Goal: Information Seeking & Learning: Learn about a topic

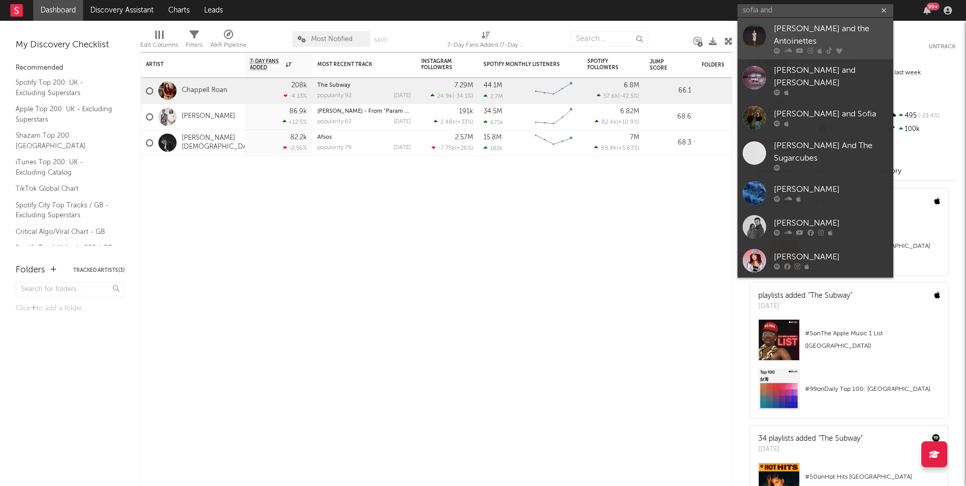
type input "sofia and"
click at [832, 48] on div at bounding box center [831, 51] width 114 height 6
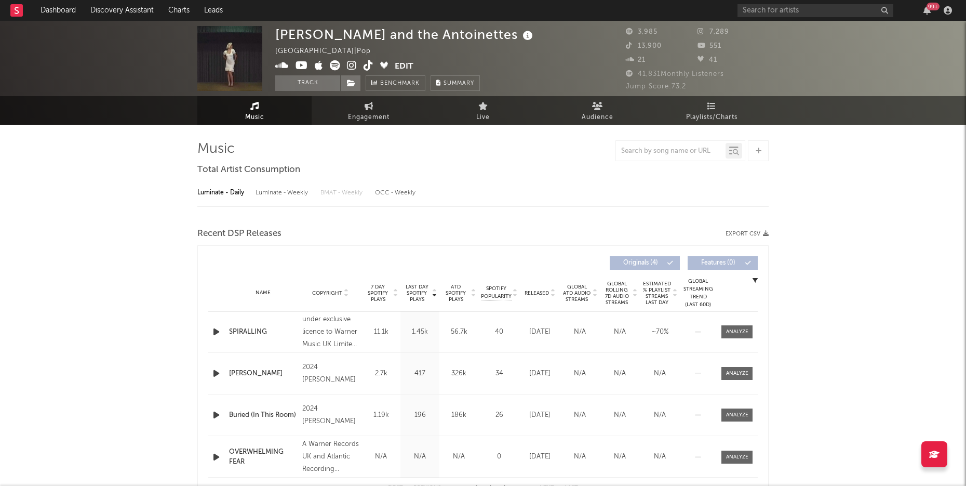
select select "6m"
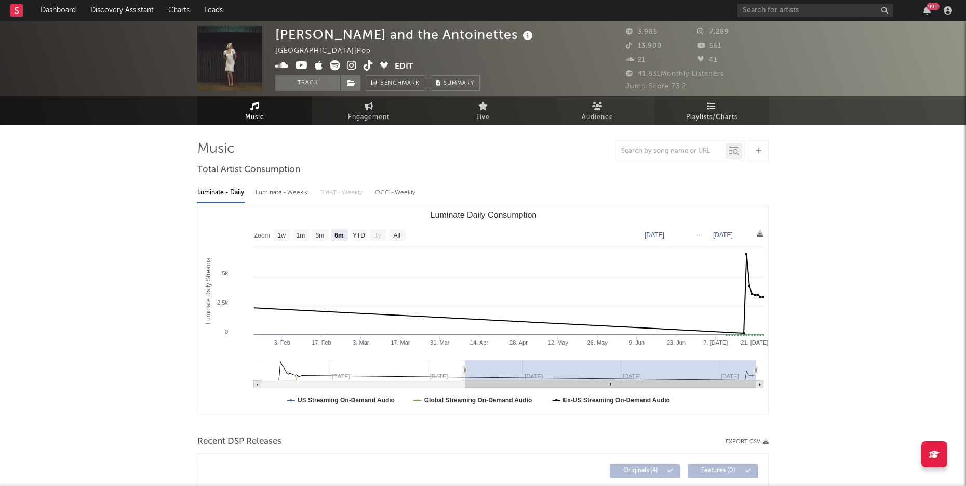
click at [721, 117] on span "Playlists/Charts" at bounding box center [711, 117] width 51 height 12
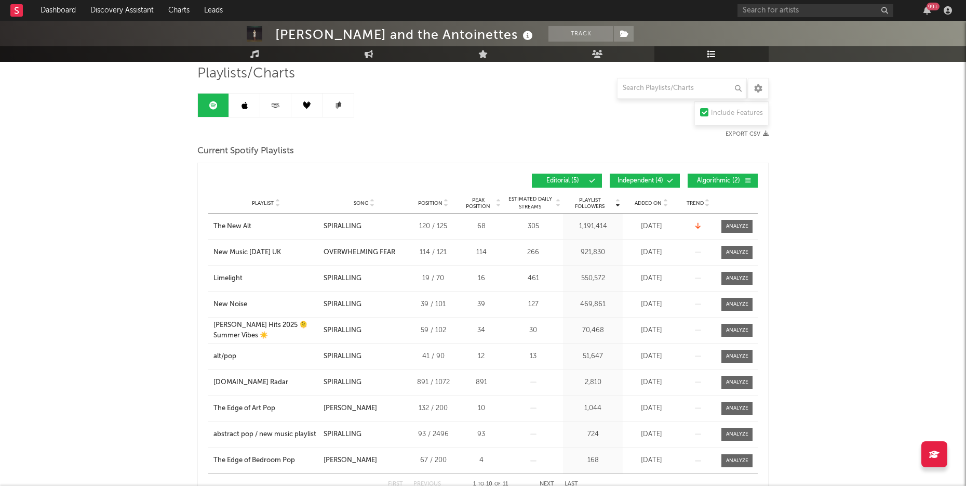
scroll to position [77, 0]
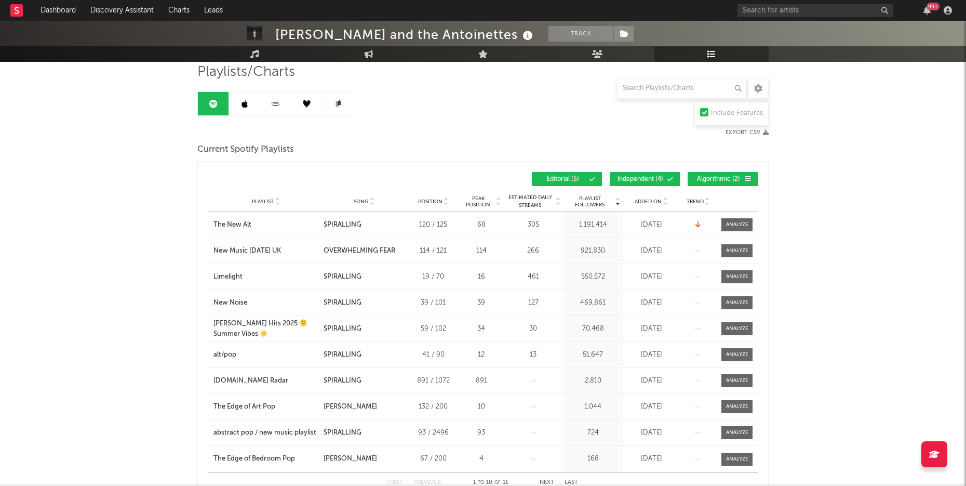
click at [641, 178] on span "Independent ( 4 )" at bounding box center [640, 179] width 48 height 6
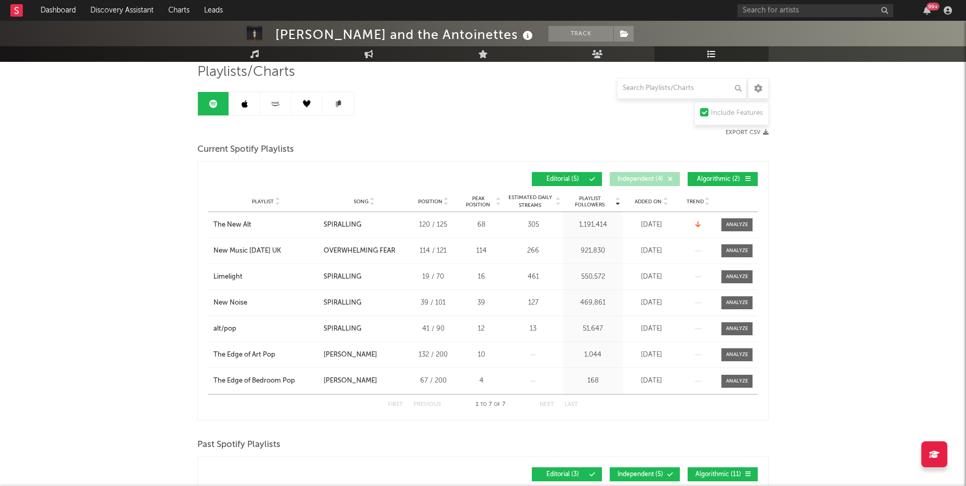
click at [584, 177] on span "Editorial ( 5 )" at bounding box center [563, 179] width 48 height 6
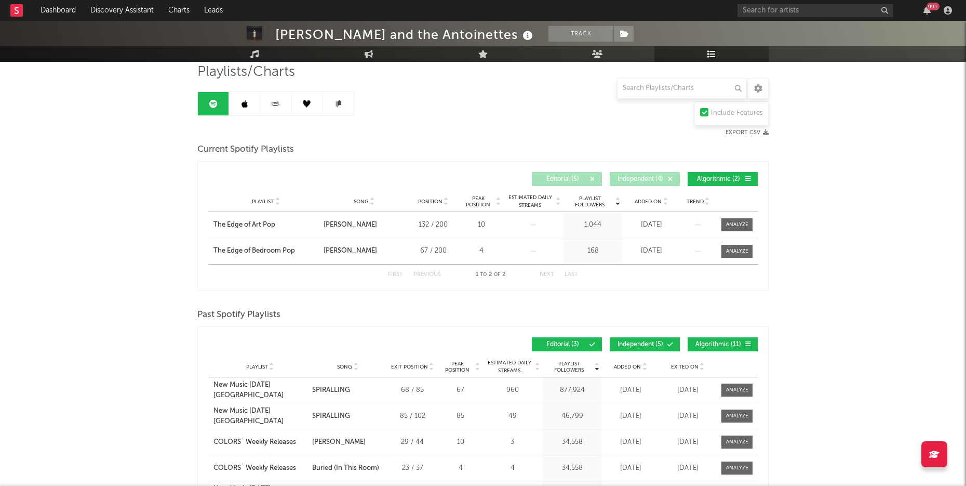
scroll to position [103, 0]
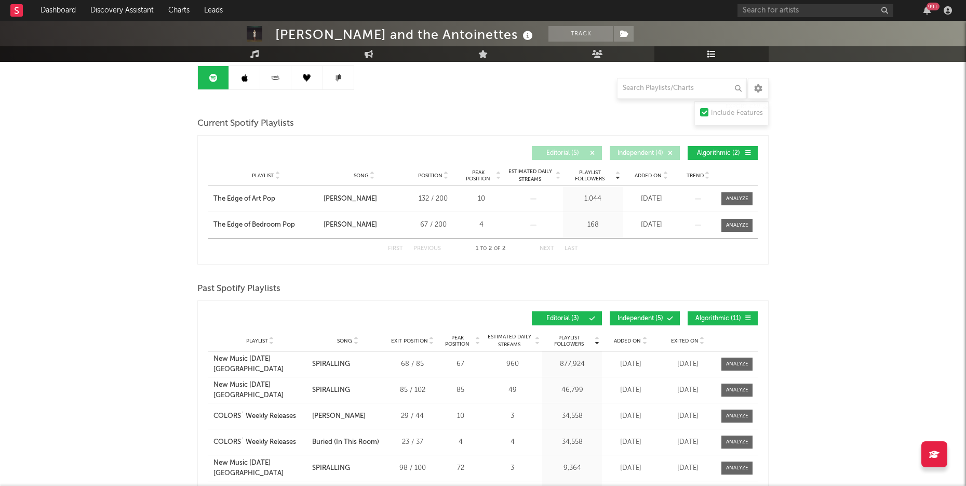
click at [717, 148] on button "Algorithmic ( 2 )" at bounding box center [723, 153] width 70 height 14
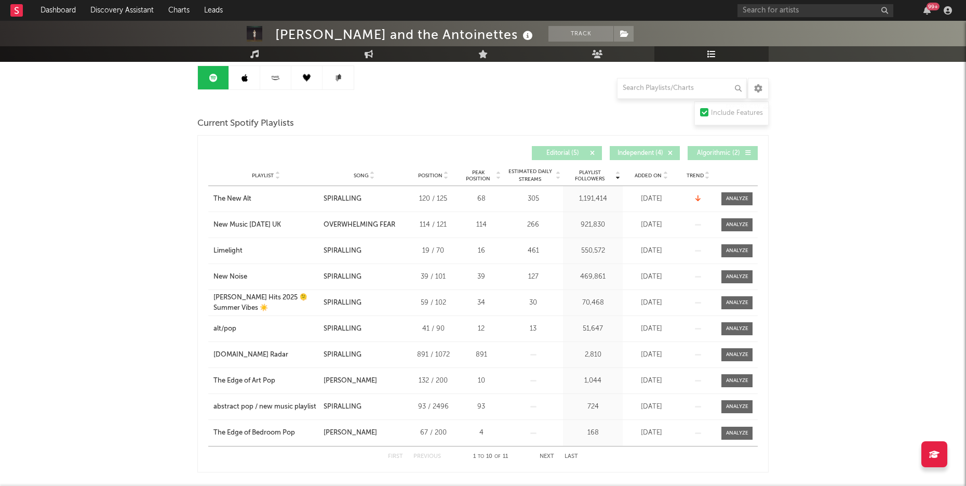
click at [596, 155] on button "Editorial ( 5 )" at bounding box center [567, 153] width 70 height 14
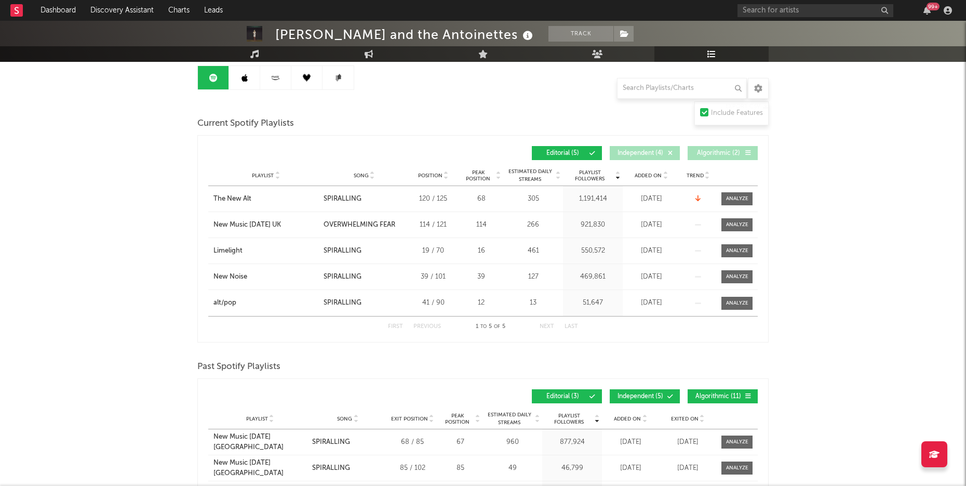
click at [574, 152] on span "Editorial ( 5 )" at bounding box center [563, 153] width 48 height 6
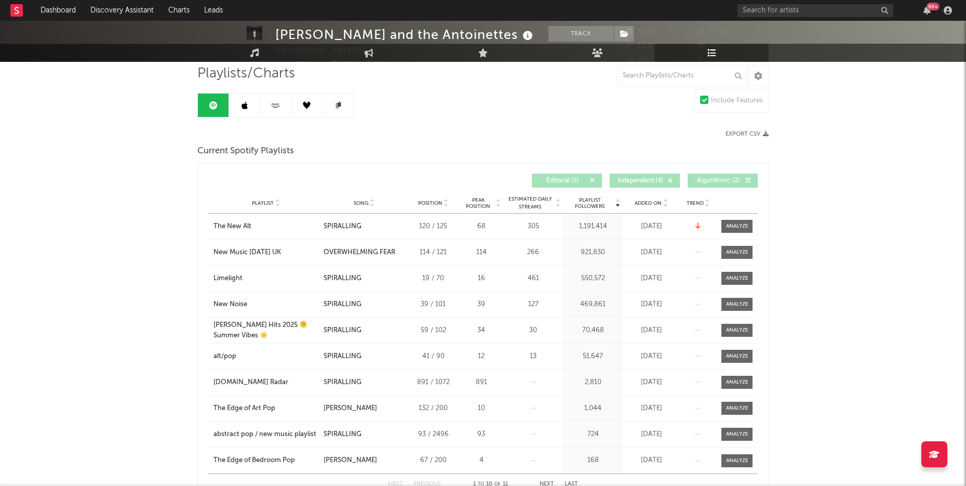
scroll to position [19, 0]
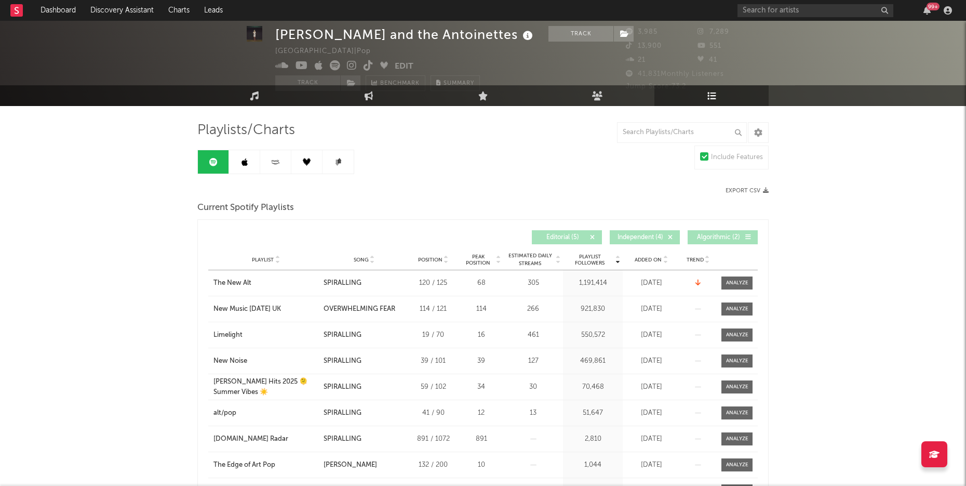
click at [249, 165] on link at bounding box center [244, 161] width 31 height 23
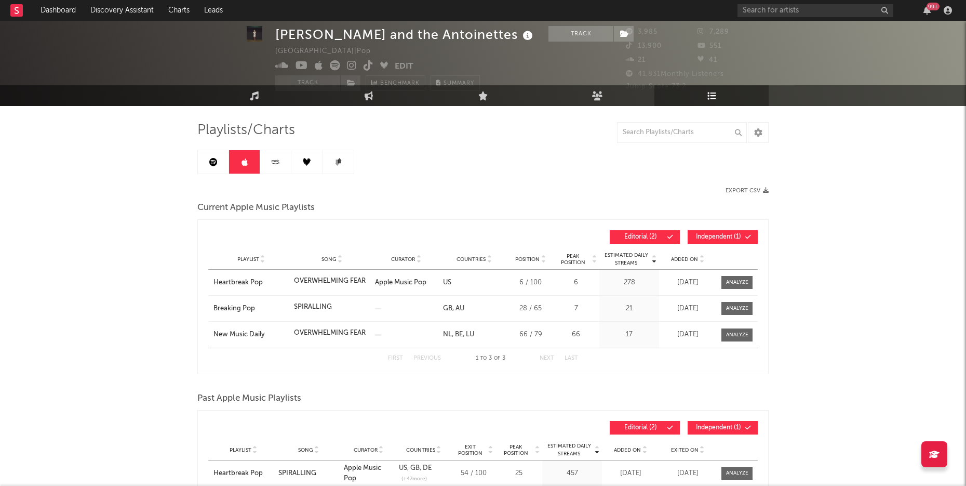
click at [716, 231] on button "Independent ( 1 )" at bounding box center [723, 237] width 70 height 14
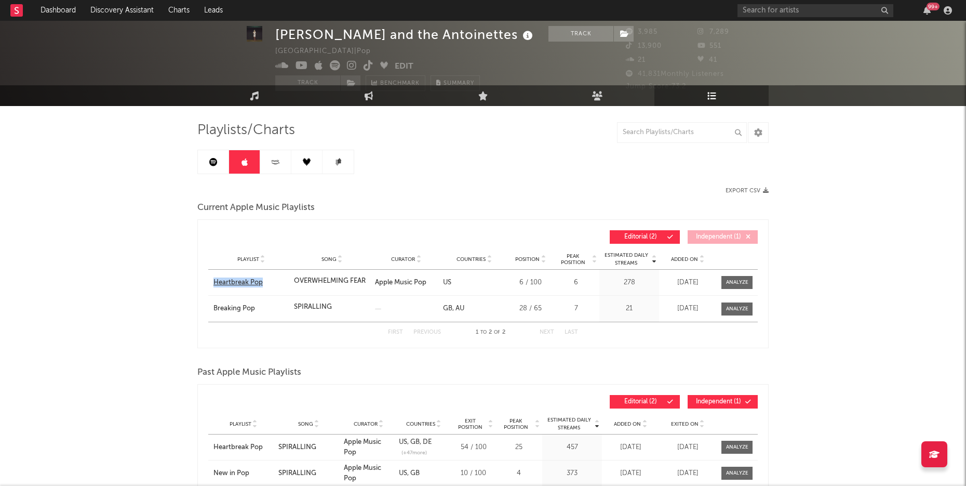
drag, startPoint x: 171, startPoint y: 281, endPoint x: 267, endPoint y: 281, distance: 96.1
click at [268, 281] on div "[PERSON_NAME] and the Antoinettes Track [GEOGRAPHIC_DATA] | Pop Edit Track Benc…" at bounding box center [483, 301] width 966 height 599
copy div "Heartbreak Pop"
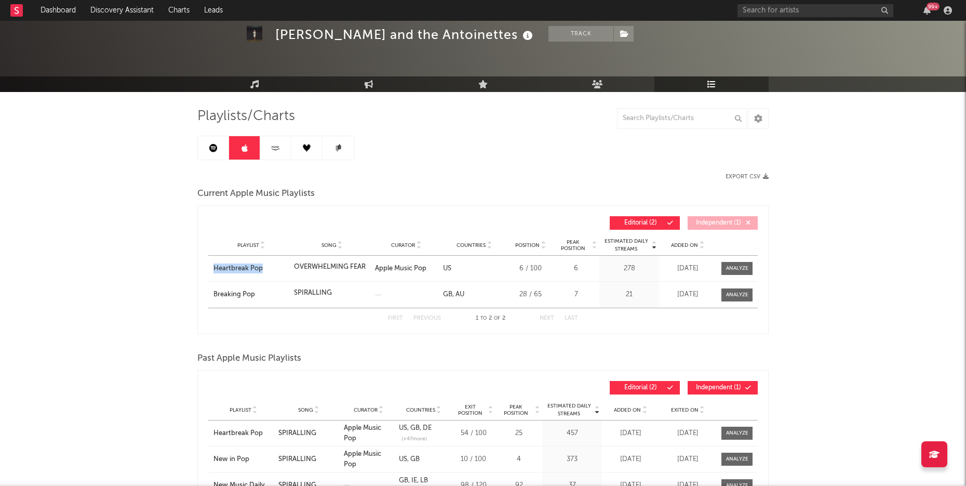
scroll to position [35, 0]
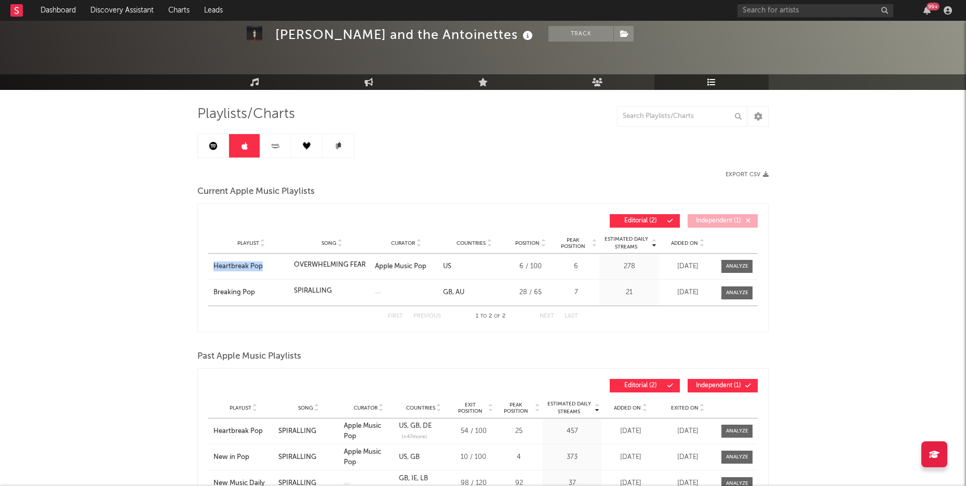
click at [283, 144] on link at bounding box center [275, 145] width 31 height 23
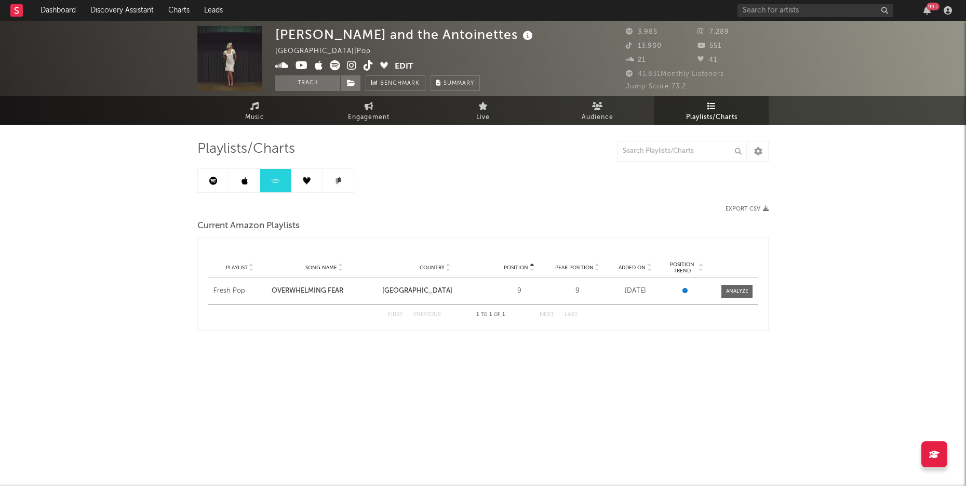
click at [310, 180] on icon at bounding box center [307, 181] width 8 height 8
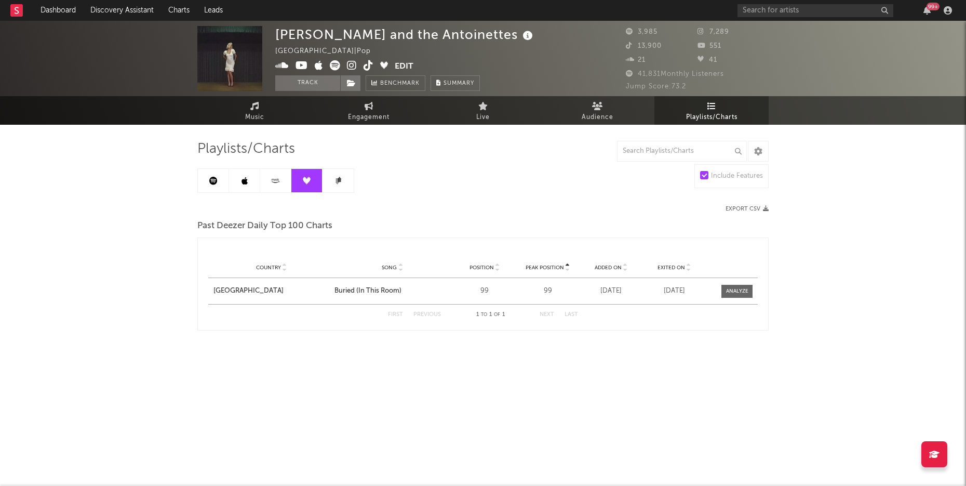
click at [342, 173] on link at bounding box center [338, 180] width 31 height 23
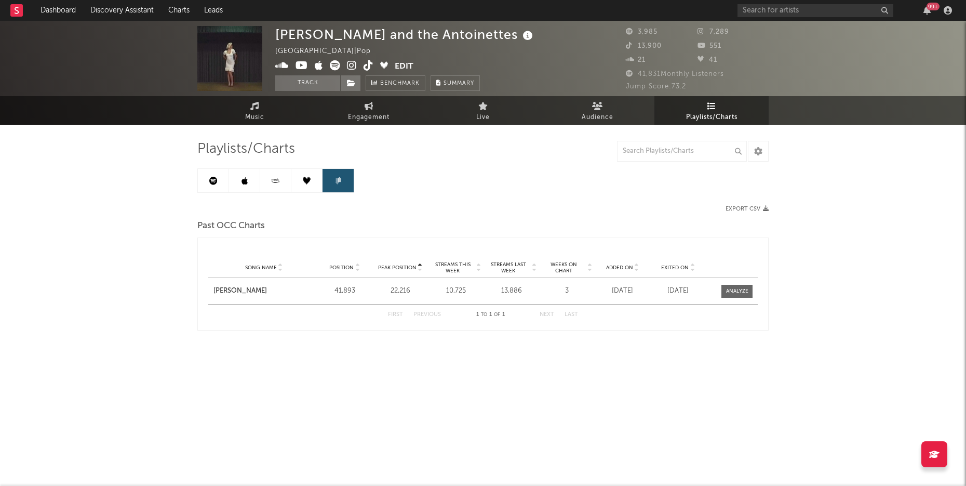
click at [310, 177] on icon at bounding box center [307, 181] width 8 height 8
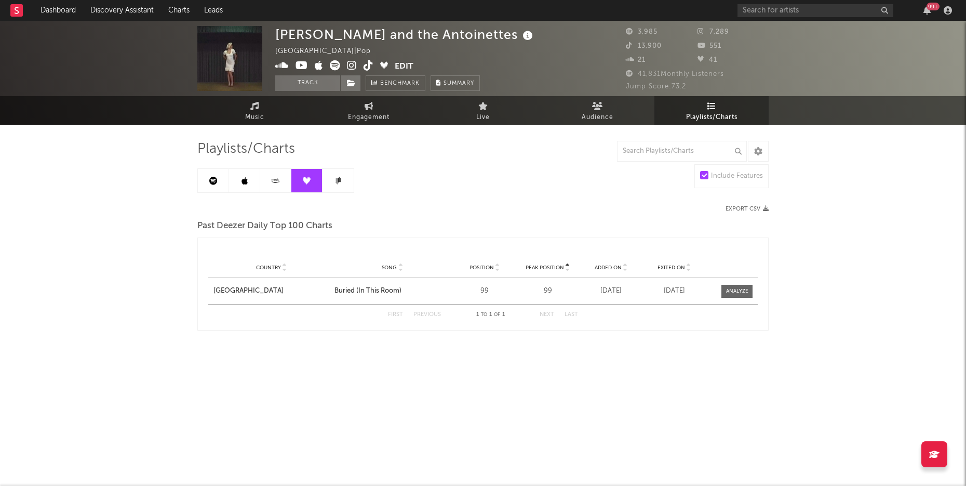
click at [276, 178] on icon at bounding box center [276, 181] width 12 height 8
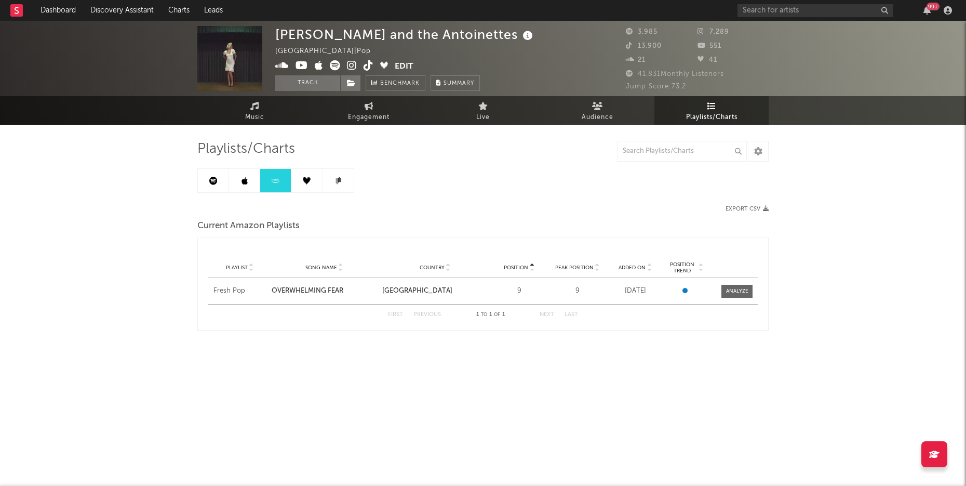
click at [260, 180] on link at bounding box center [275, 180] width 31 height 23
click at [251, 181] on link at bounding box center [244, 180] width 31 height 23
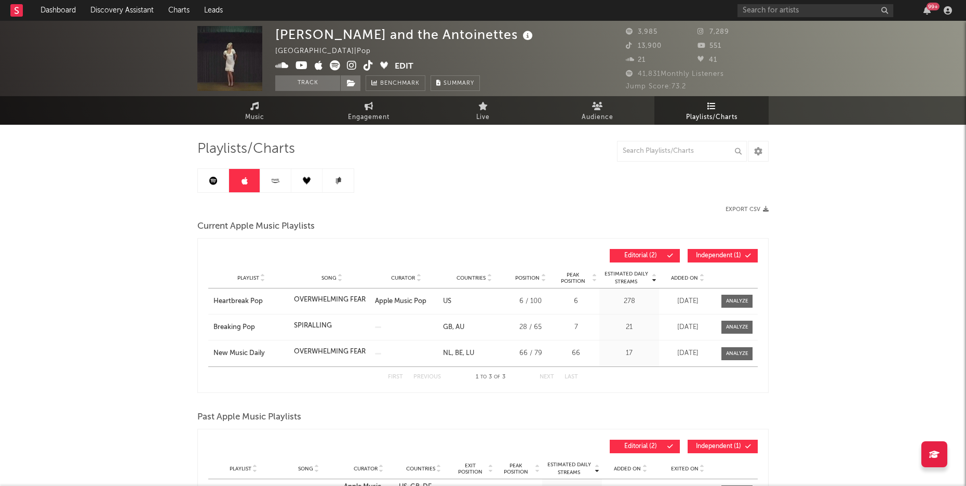
click at [224, 184] on link at bounding box center [213, 180] width 31 height 23
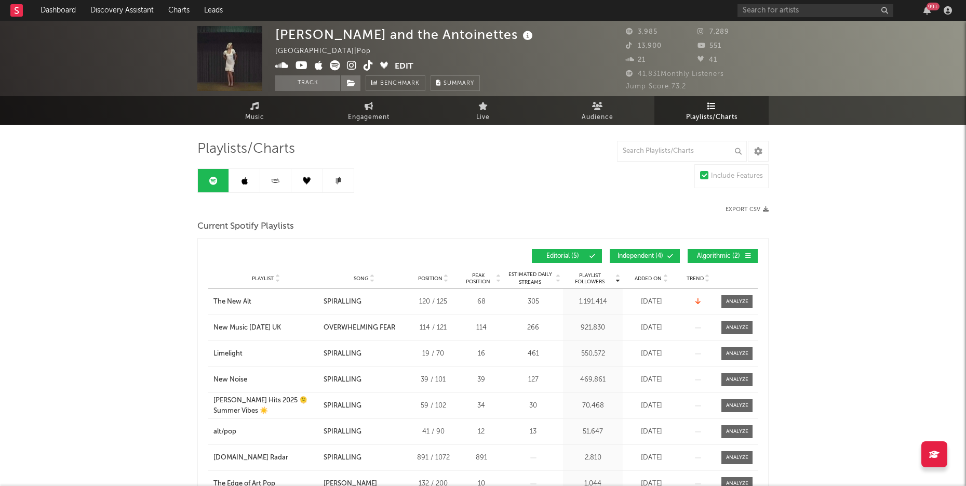
scroll to position [43, 0]
